Goal: Information Seeking & Learning: Find specific fact

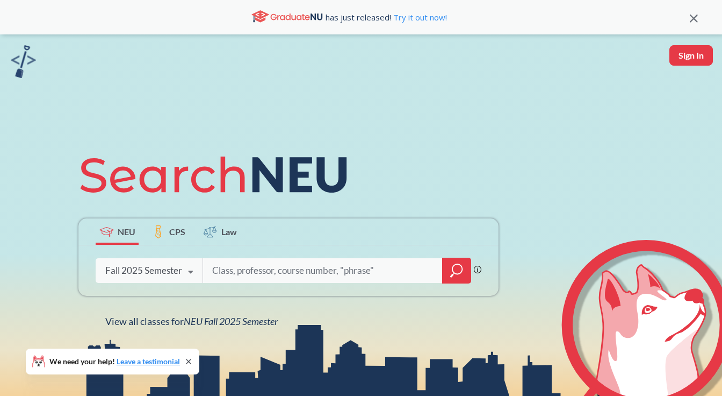
click at [288, 271] on input "search" at bounding box center [323, 270] width 224 height 23
type input "Cs 5004"
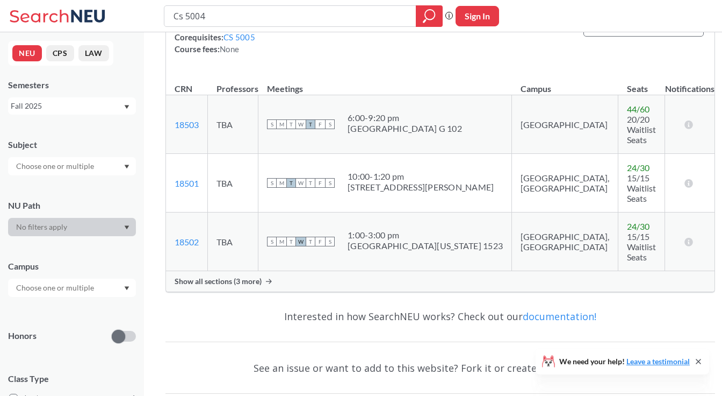
scroll to position [192, 0]
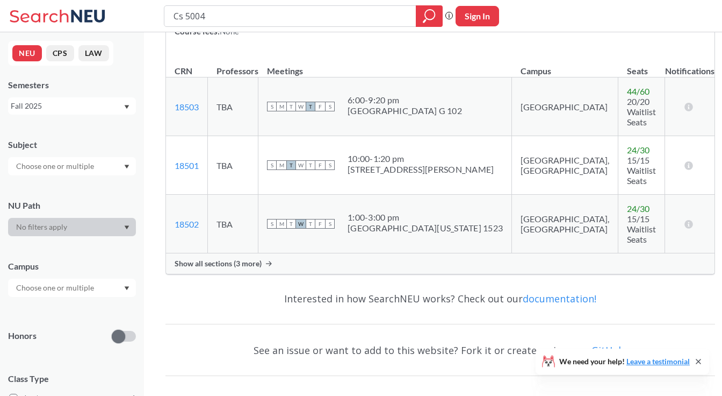
click at [249, 259] on span "Show all sections (3 more)" at bounding box center [218, 264] width 87 height 10
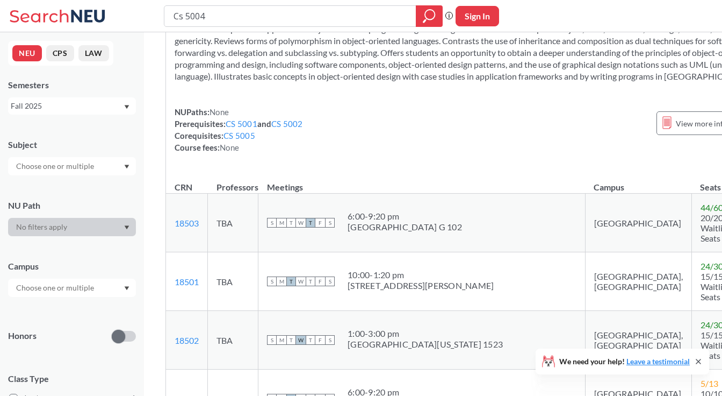
scroll to position [0, 0]
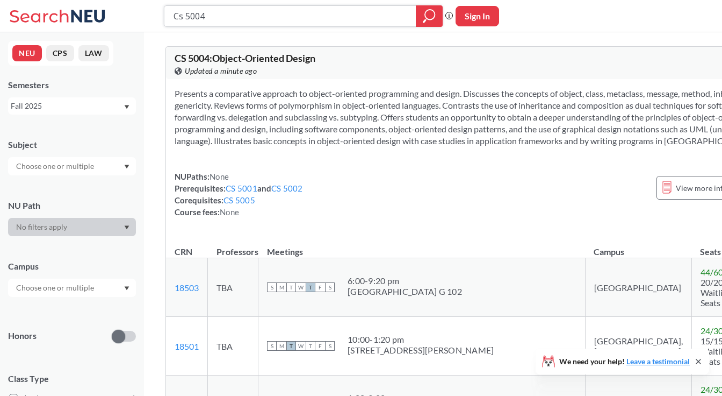
click at [260, 16] on input "Cs 5004" at bounding box center [291, 16] width 236 height 18
type input "Cs 5005"
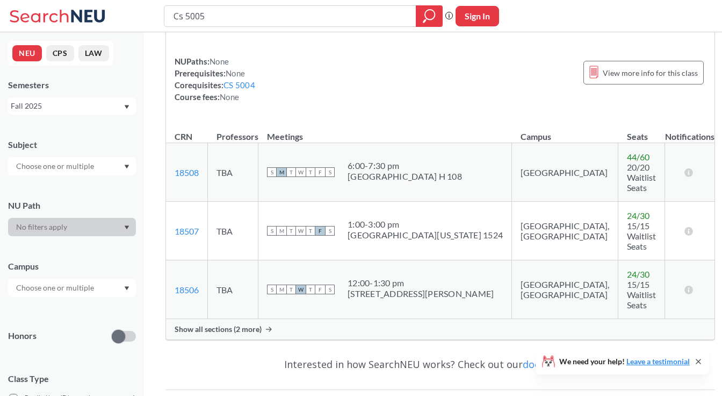
scroll to position [68, 0]
